Goal: Transaction & Acquisition: Purchase product/service

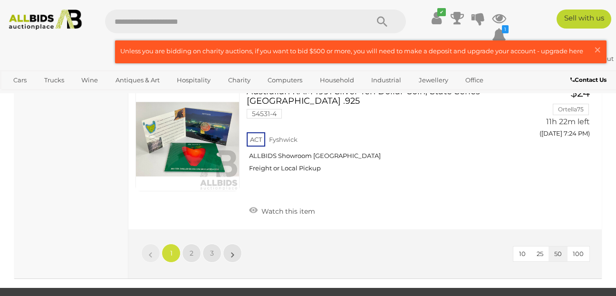
scroll to position [7489, 0]
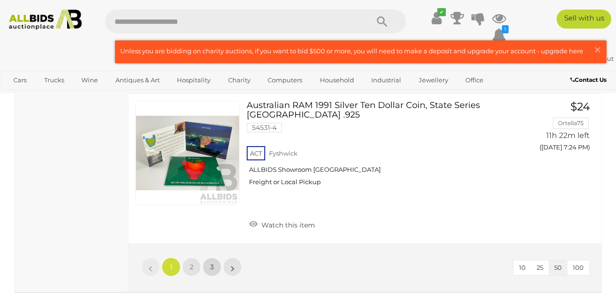
click at [211, 262] on span "3" at bounding box center [212, 266] width 4 height 9
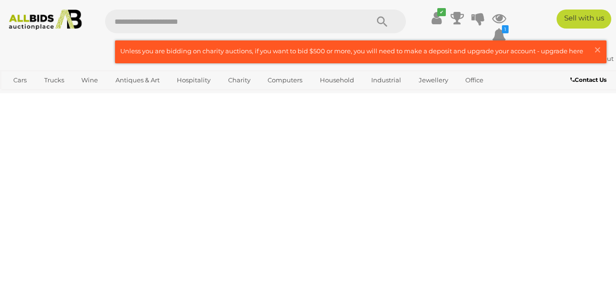
scroll to position [139, 0]
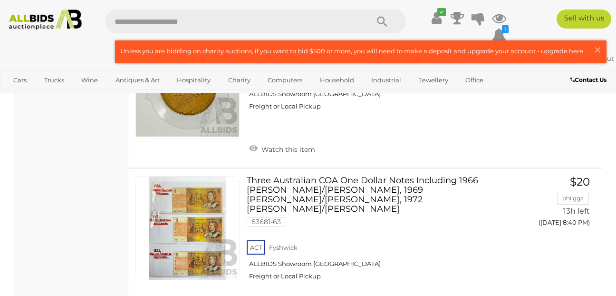
scroll to position [3115, 0]
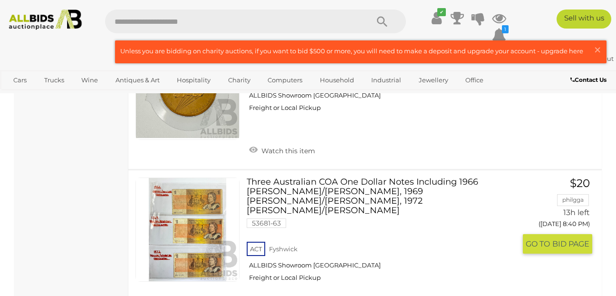
click at [545, 234] on button "GO TO BID PAGE" at bounding box center [557, 243] width 69 height 19
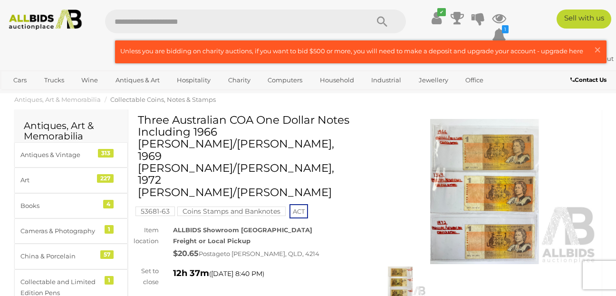
click at [475, 172] on img at bounding box center [484, 191] width 225 height 145
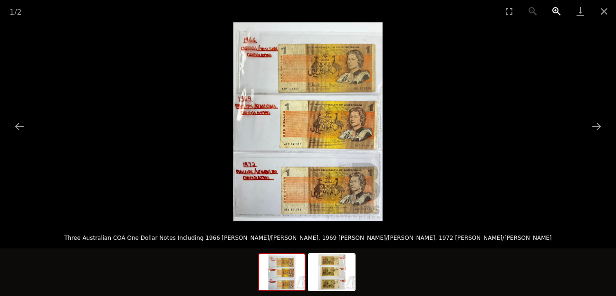
click at [557, 8] on button "Zoom in" at bounding box center [557, 11] width 24 height 22
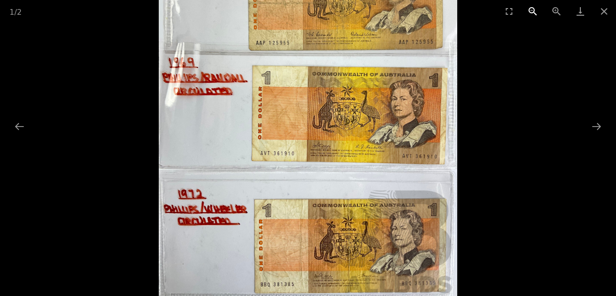
click at [532, 9] on button "Zoom out" at bounding box center [533, 11] width 24 height 22
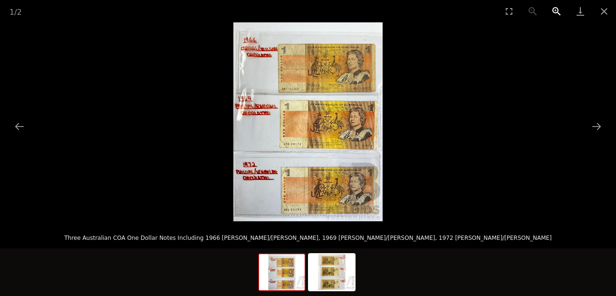
click at [558, 8] on button "Zoom in" at bounding box center [557, 11] width 24 height 22
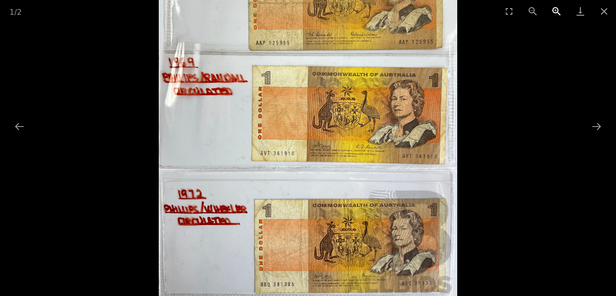
click at [558, 8] on button "Zoom in" at bounding box center [557, 11] width 24 height 22
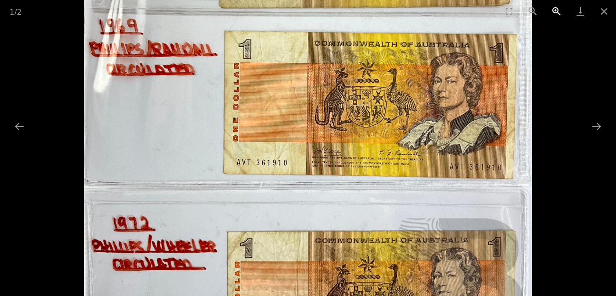
click at [558, 8] on button "Zoom in" at bounding box center [557, 11] width 24 height 22
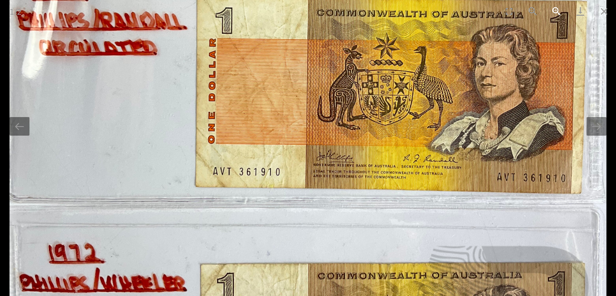
click at [558, 8] on button "Zoom in" at bounding box center [557, 11] width 24 height 22
